Goal: Download file/media

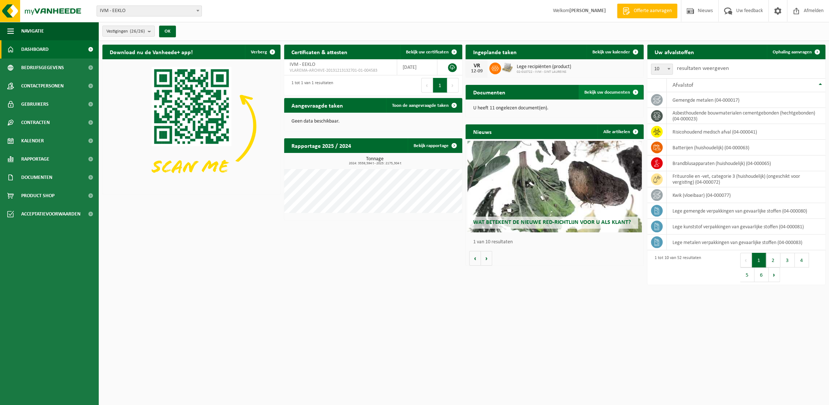
click at [610, 91] on span "Bekijk uw documenten" at bounding box center [608, 92] width 46 height 5
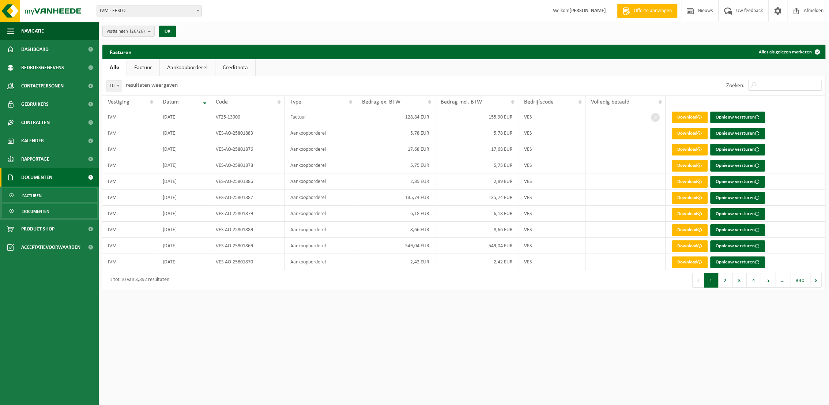
click at [30, 213] on span "Documenten" at bounding box center [35, 211] width 27 height 14
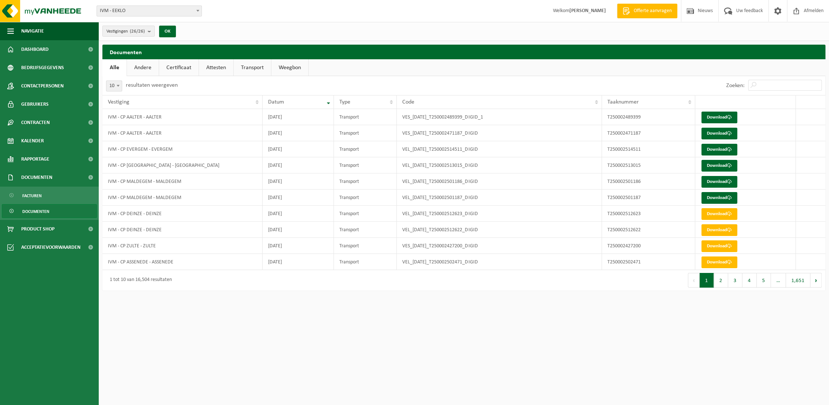
click at [251, 65] on link "Transport" at bounding box center [252, 67] width 37 height 17
click at [116, 88] on span at bounding box center [117, 86] width 7 height 10
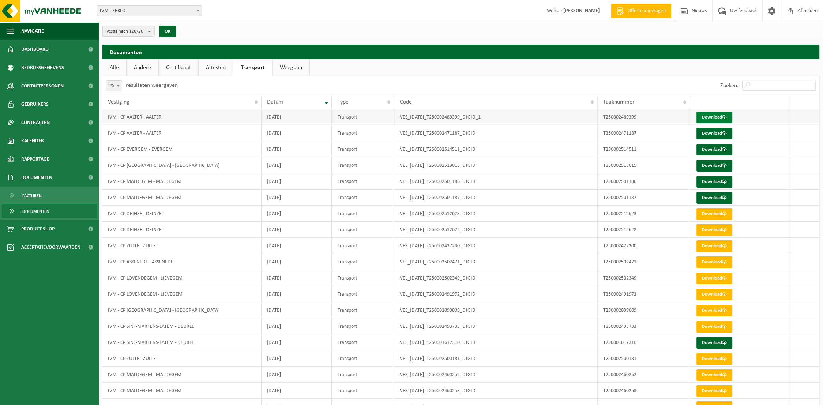
click at [717, 117] on link "Download" at bounding box center [714, 118] width 36 height 12
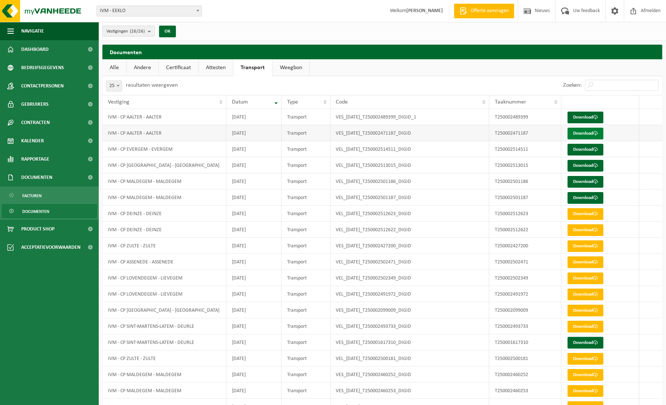
click at [580, 133] on link "Download" at bounding box center [586, 134] width 36 height 12
click at [584, 149] on link "Download" at bounding box center [586, 150] width 36 height 12
click at [583, 165] on link "Download" at bounding box center [586, 166] width 36 height 12
click at [585, 180] on link "Download" at bounding box center [586, 182] width 36 height 12
click at [585, 197] on link "Download" at bounding box center [586, 198] width 36 height 12
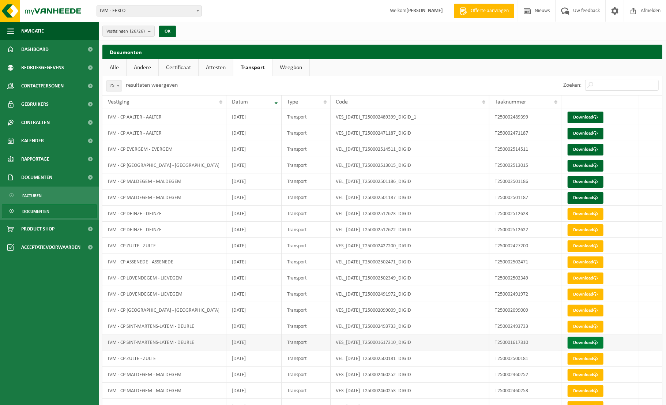
click at [584, 339] on link "Download" at bounding box center [586, 343] width 36 height 12
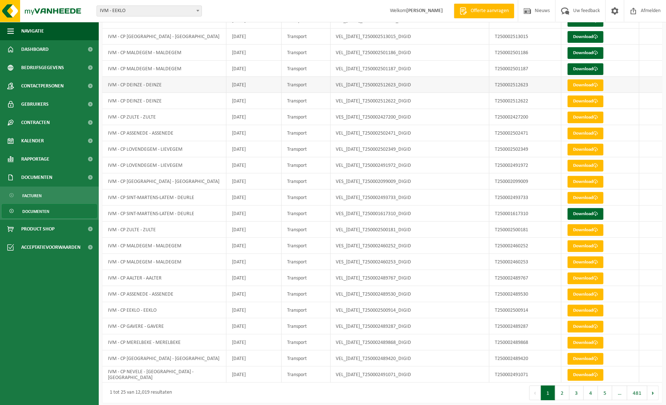
scroll to position [134, 0]
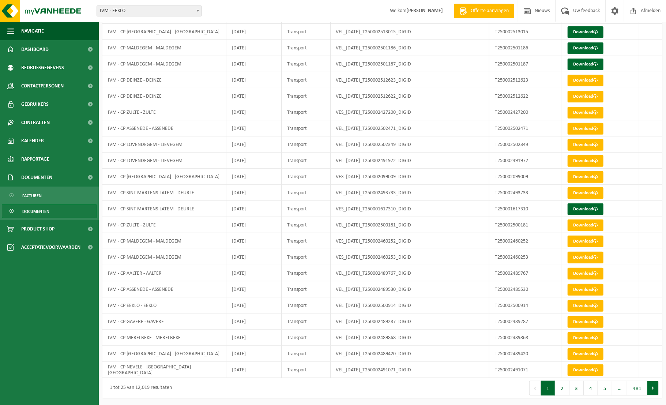
click at [653, 390] on button "Volgende" at bounding box center [652, 388] width 11 height 15
click at [0, 0] on div at bounding box center [0, 0] width 0 height 0
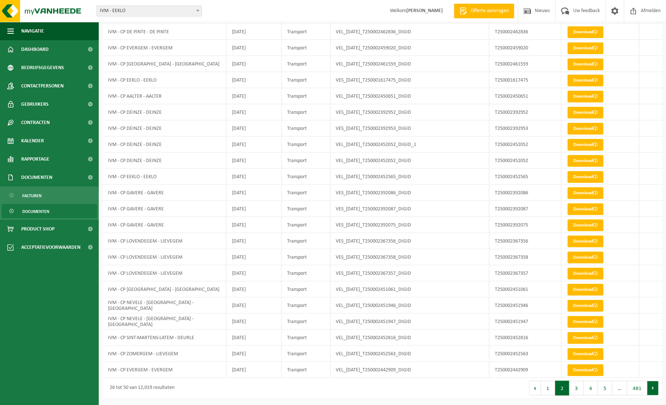
click at [653, 389] on button "Volgende" at bounding box center [652, 388] width 11 height 15
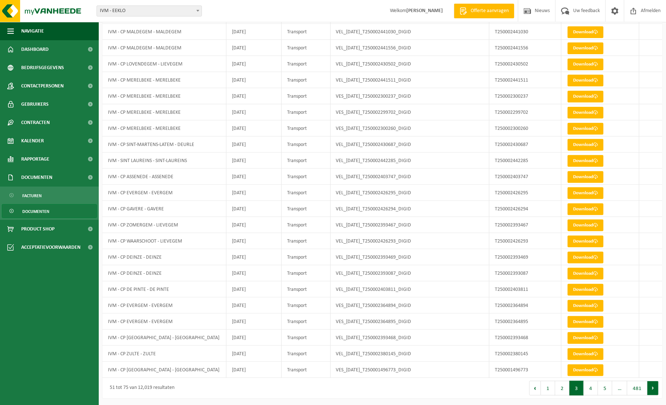
click at [655, 389] on button "Volgende" at bounding box center [652, 388] width 11 height 15
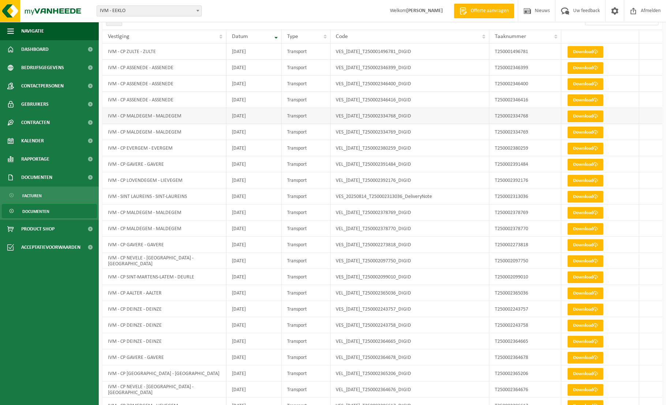
scroll to position [0, 0]
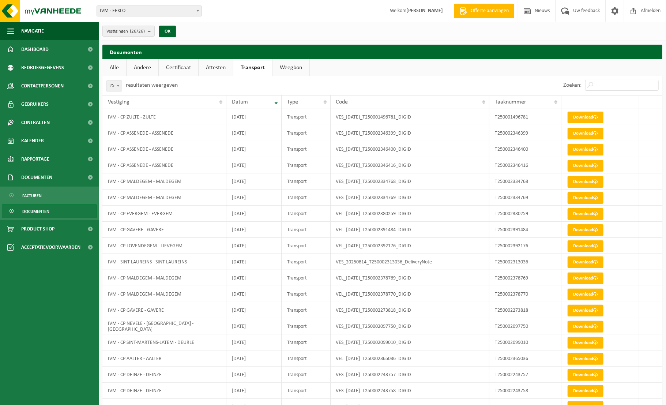
click at [120, 86] on span at bounding box center [117, 86] width 7 height 10
select select "100"
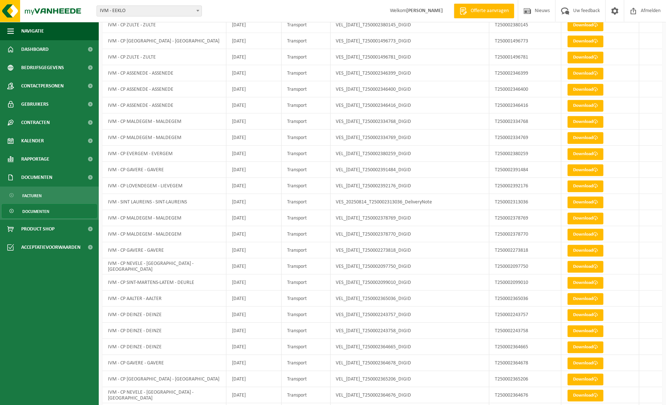
scroll to position [1337, 0]
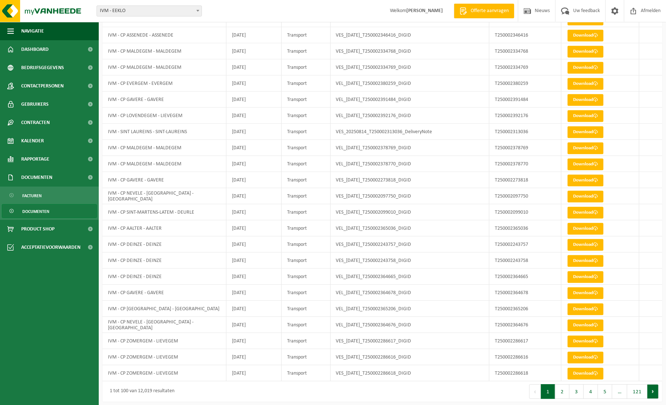
click at [655, 390] on button "Volgende" at bounding box center [652, 391] width 11 height 15
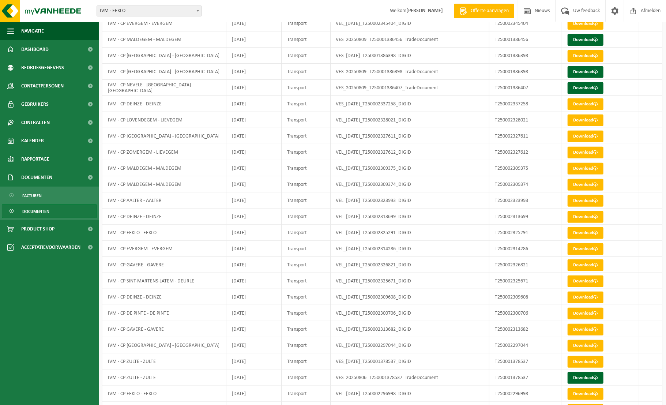
scroll to position [118, 0]
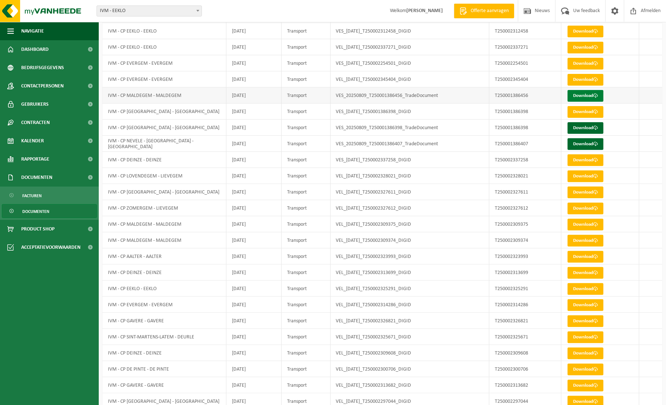
click at [592, 95] on link "Download" at bounding box center [586, 96] width 36 height 12
click at [591, 126] on link "Download" at bounding box center [586, 128] width 36 height 12
click at [592, 145] on link "Download" at bounding box center [586, 144] width 36 height 12
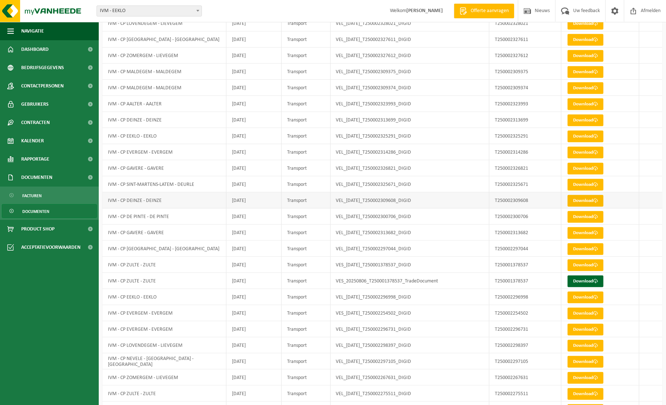
scroll to position [301, 0]
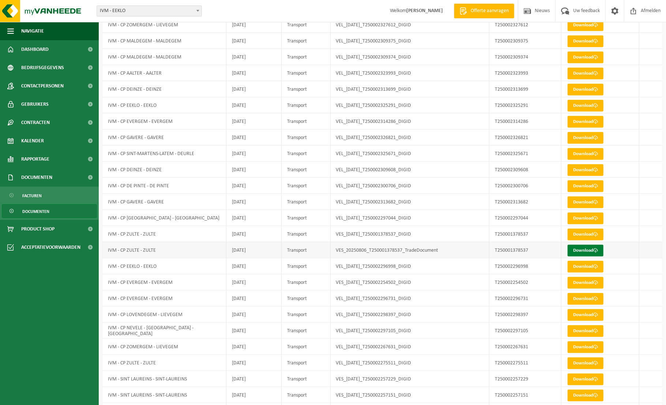
click at [586, 250] on link "Download" at bounding box center [586, 251] width 36 height 12
click at [42, 48] on span "Dashboard" at bounding box center [34, 49] width 27 height 18
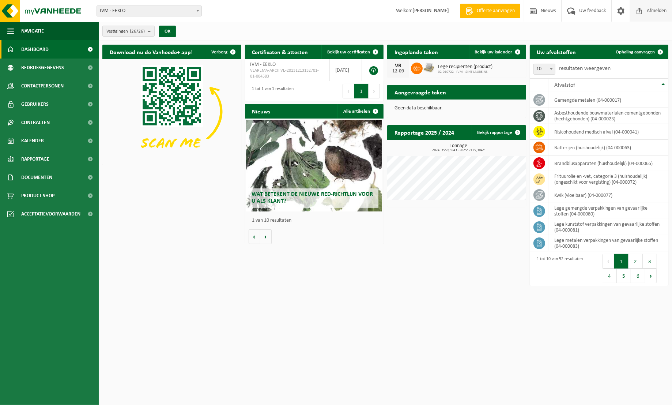
click at [658, 11] on span "Afmelden" at bounding box center [656, 11] width 23 height 22
